Goal: Information Seeking & Learning: Understand process/instructions

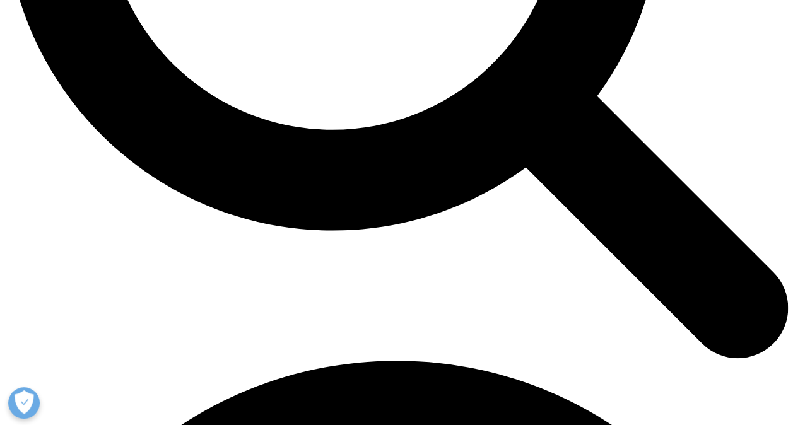
scroll to position [1228, 0]
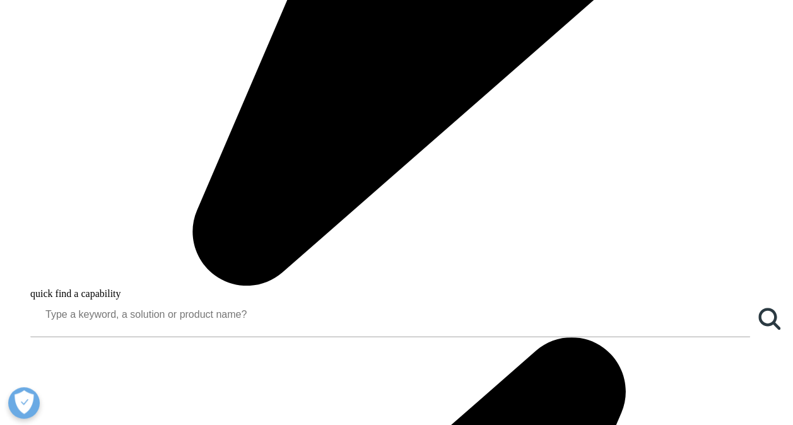
scroll to position [1276, 0]
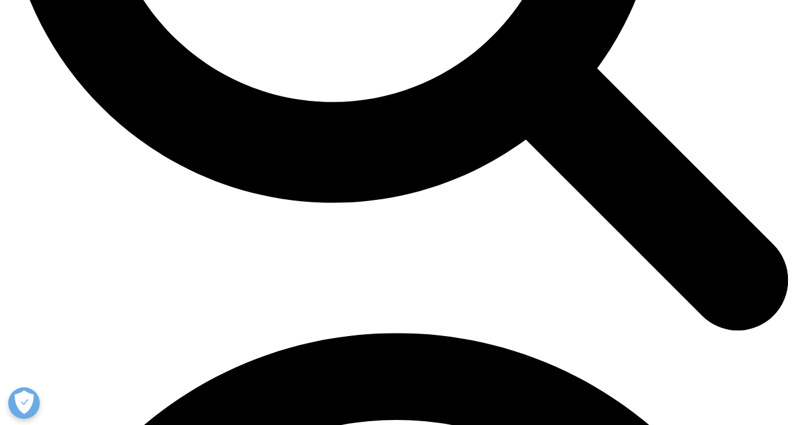
scroll to position [1538, 0]
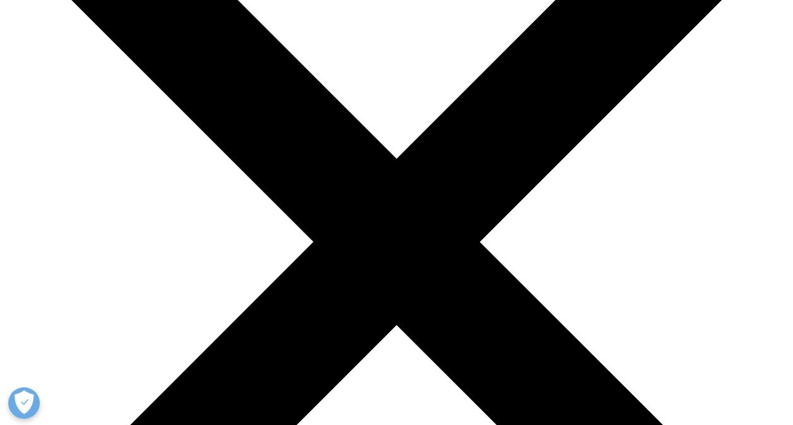
scroll to position [0, 0]
